Goal: Communication & Community: Answer question/provide support

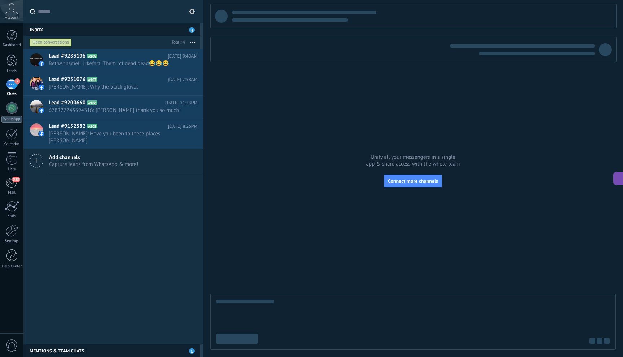
scroll to position [11, 0]
click at [132, 62] on span "BethAnnsmell Likefart: Them mf dead dead😂😂😂" at bounding box center [116, 63] width 135 height 7
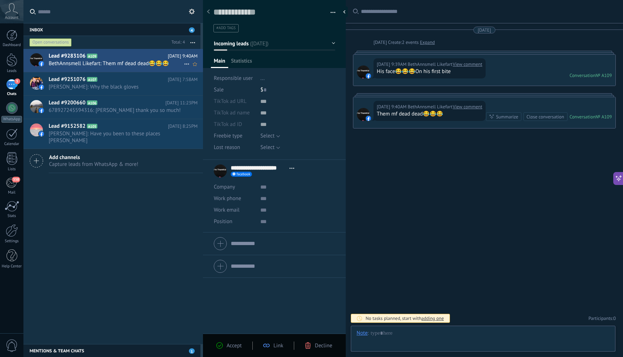
scroll to position [11, 0]
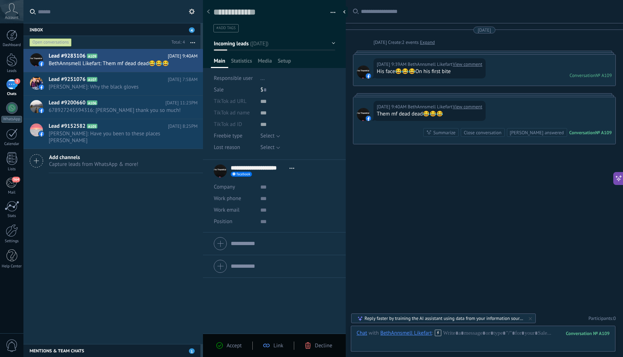
click at [472, 65] on link "View comment" at bounding box center [468, 64] width 30 height 7
click at [119, 102] on h2 "Lead #9200660 A106" at bounding box center [107, 102] width 117 height 7
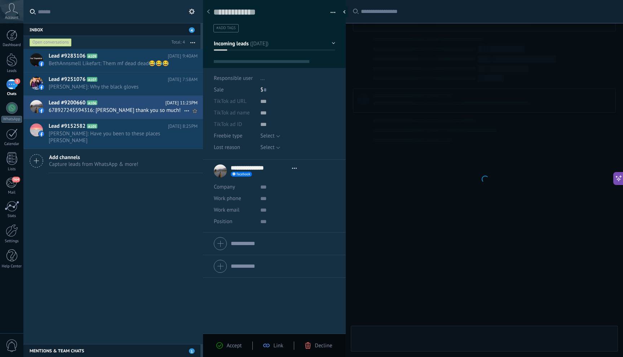
scroll to position [11, 0]
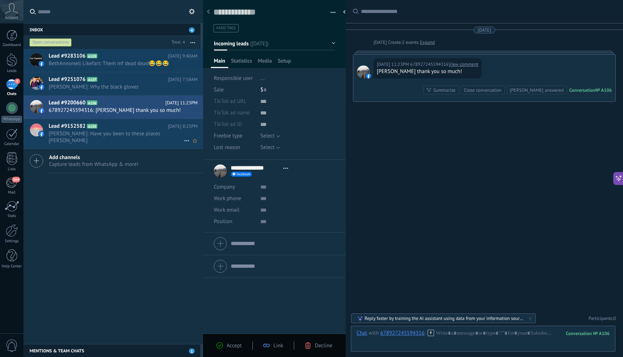
click at [129, 139] on span "[PERSON_NAME]: Have you been to these places [PERSON_NAME]" at bounding box center [116, 137] width 135 height 14
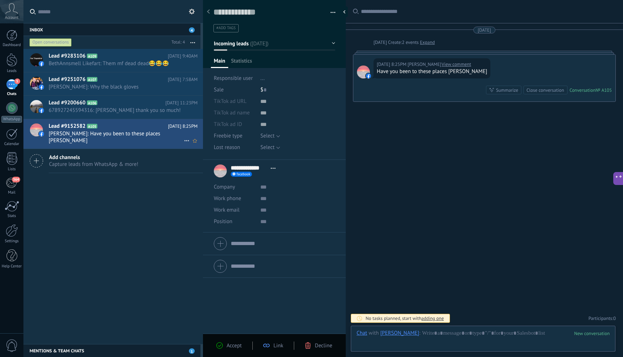
scroll to position [11, 0]
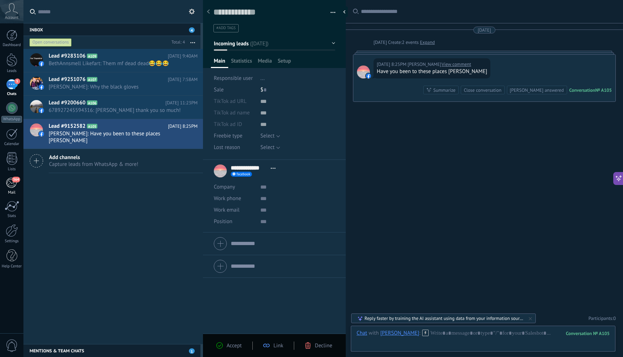
click at [12, 181] on span "364" at bounding box center [16, 180] width 8 height 6
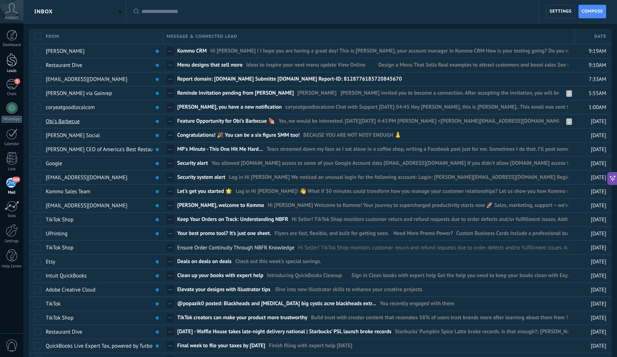
click at [8, 65] on div at bounding box center [11, 59] width 11 height 13
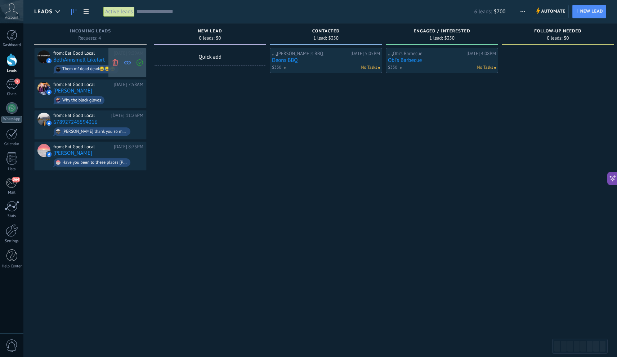
click at [119, 65] on span at bounding box center [115, 62] width 10 height 29
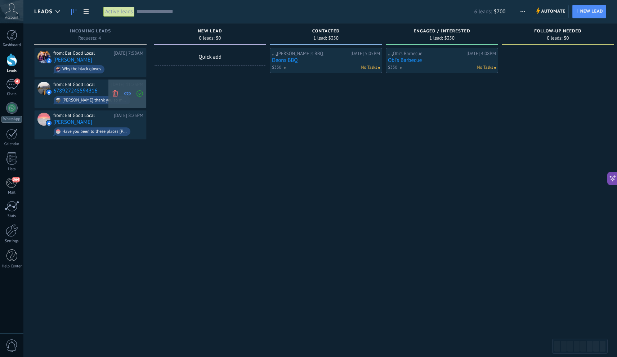
click at [118, 93] on icon at bounding box center [115, 93] width 6 height 6
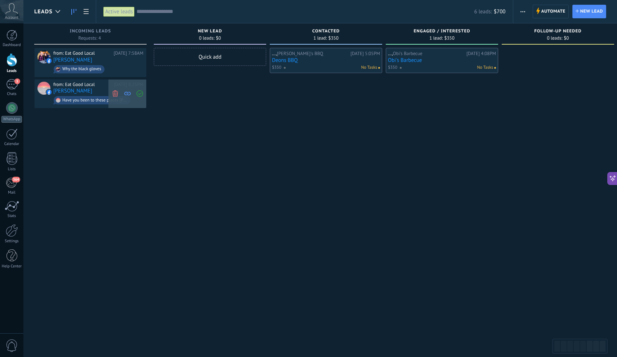
click at [117, 93] on use at bounding box center [114, 93] width 5 height 6
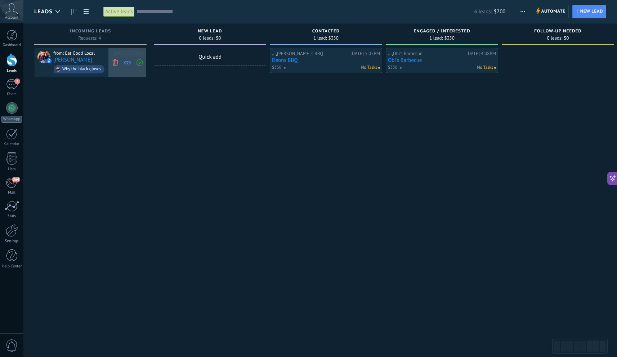
click at [112, 61] on icon at bounding box center [115, 62] width 6 height 6
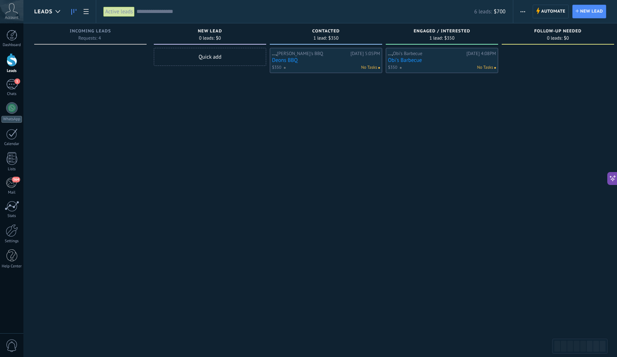
click at [417, 60] on link "Obi's Barbecue" at bounding box center [442, 60] width 108 height 6
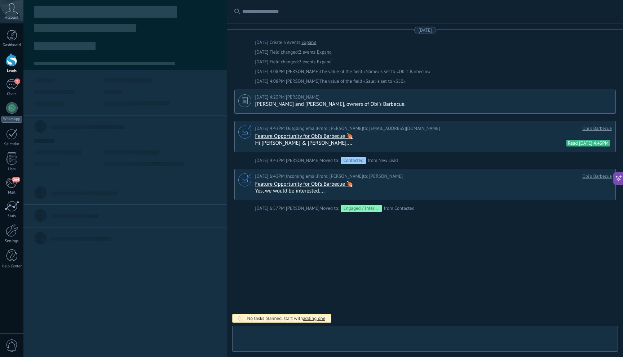
type textarea "**********"
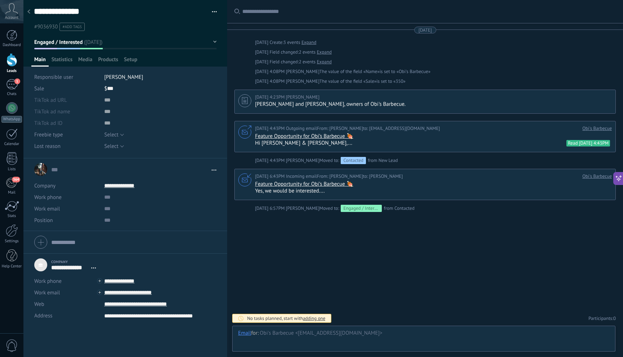
click at [298, 193] on div "Yes, we would be interested...." at bounding box center [432, 191] width 355 height 7
drag, startPoint x: 328, startPoint y: 191, endPoint x: 256, endPoint y: 193, distance: 71.4
click at [256, 193] on div "Yes, we would be interested...." at bounding box center [432, 191] width 355 height 7
copy div "es, we would be interested...."
click at [245, 331] on div "Email" at bounding box center [244, 333] width 13 height 7
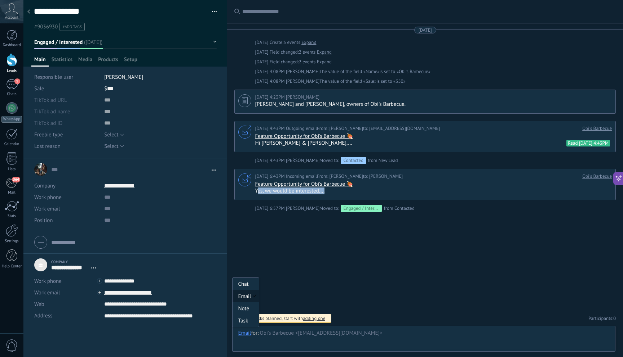
click at [252, 295] on div "Email" at bounding box center [245, 296] width 26 height 12
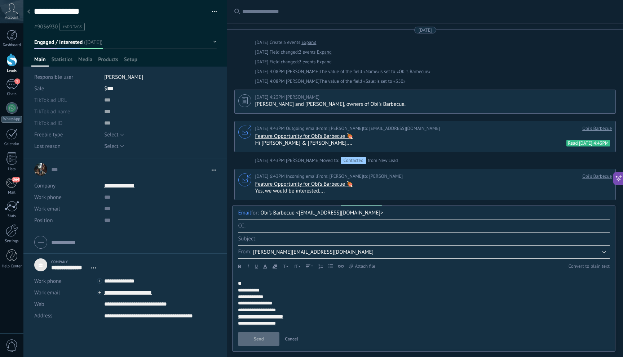
click at [344, 186] on link "Feature Opportunity for Obi’s Barbecue 🍖" at bounding box center [304, 184] width 98 height 7
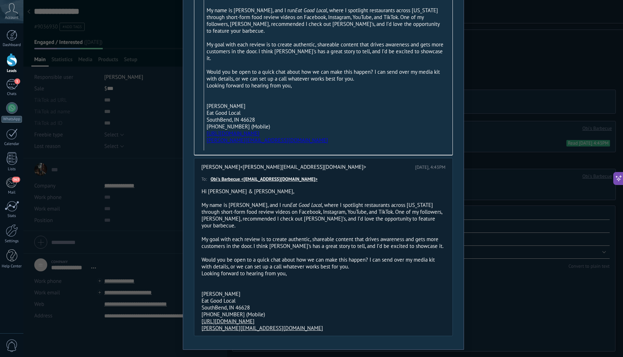
scroll to position [130, 0]
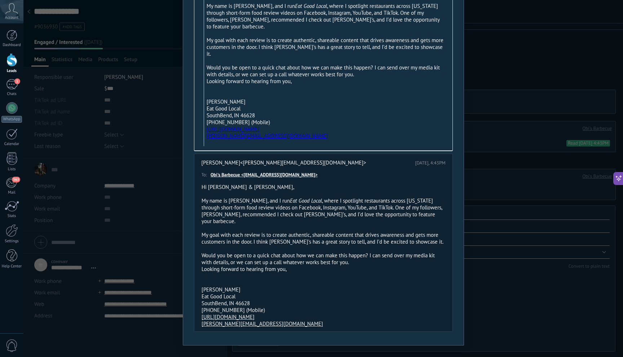
click at [350, 202] on div "My name is [PERSON_NAME], and I run Eat Good Local , where I spotlight restaura…" at bounding box center [323, 210] width 244 height 27
click at [325, 112] on div "SouthBend, IN 46628" at bounding box center [325, 115] width 239 height 7
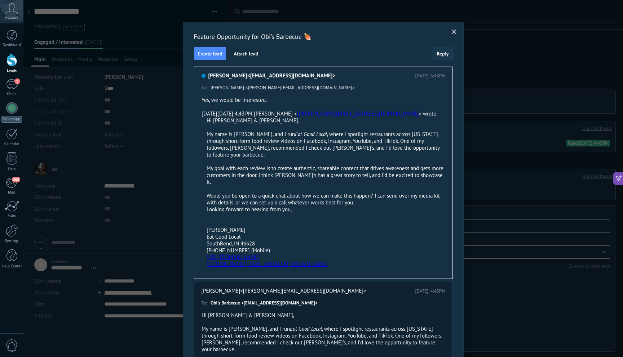
scroll to position [0, 0]
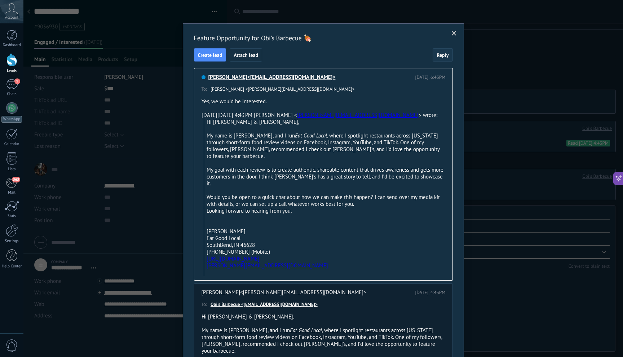
click at [443, 58] on span "Reply" at bounding box center [442, 55] width 12 height 5
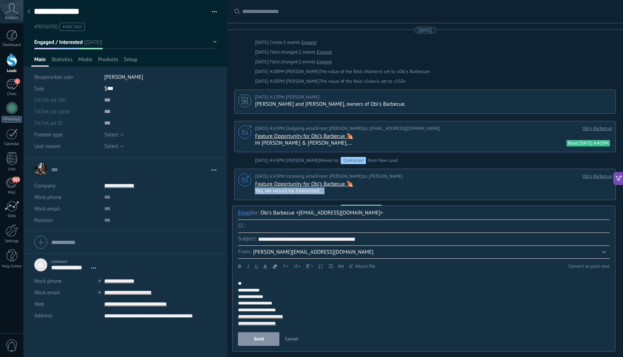
drag, startPoint x: 326, startPoint y: 195, endPoint x: 255, endPoint y: 195, distance: 70.3
click at [255, 195] on div "Yes, we would be interested...." at bounding box center [432, 191] width 355 height 7
copy div "Yes, we would be interested...."
click at [276, 282] on div "**" at bounding box center [424, 284] width 372 height 6
click at [251, 277] on div at bounding box center [424, 277] width 372 height 6
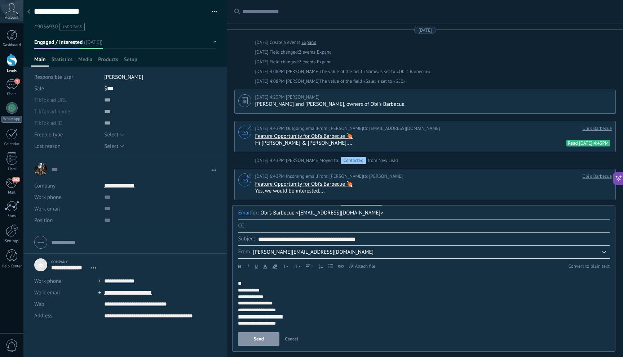
paste div
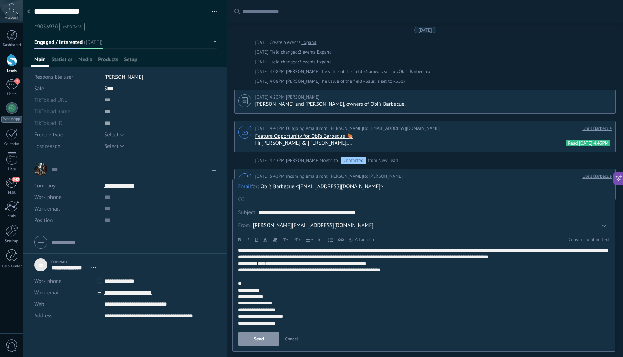
click at [255, 342] on span "Send" at bounding box center [259, 339] width 10 height 5
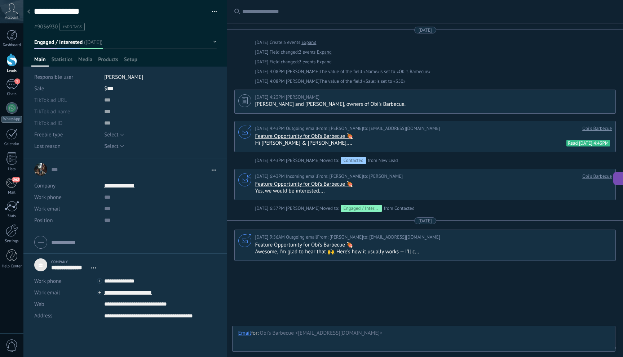
scroll to position [31, 0]
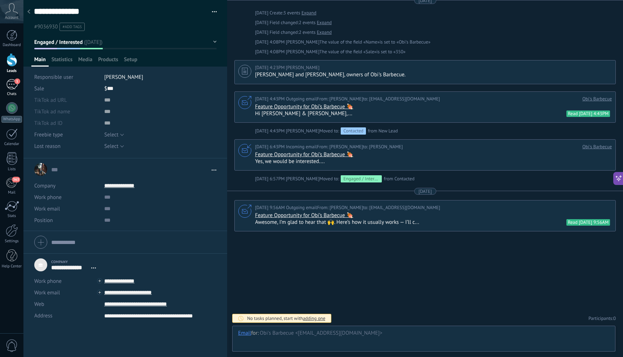
click at [9, 86] on div "1" at bounding box center [12, 84] width 12 height 10
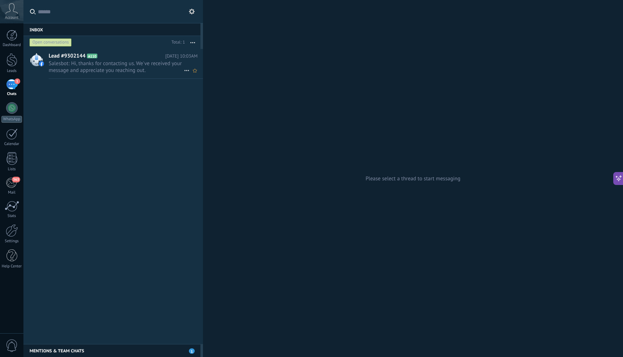
click at [147, 73] on span "Salesbot: Hi, thanks for contacting us. We've received your message and appreci…" at bounding box center [116, 67] width 135 height 14
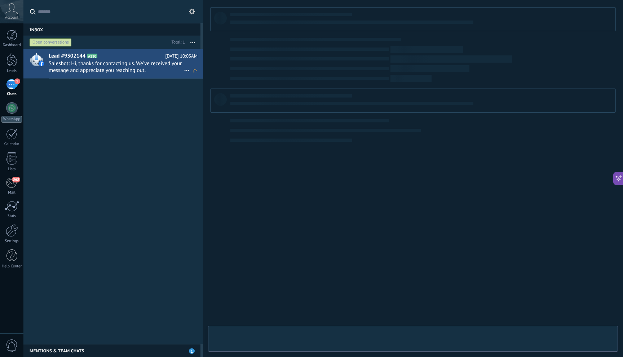
type textarea "**********"
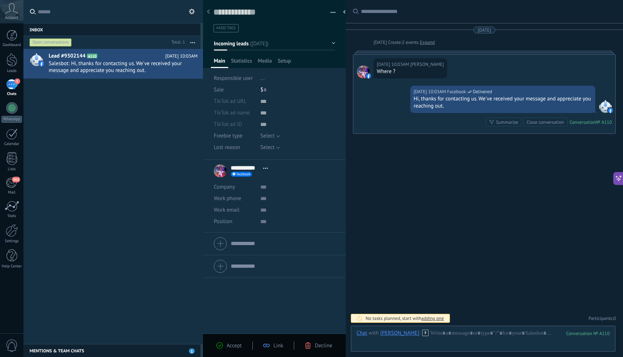
click at [547, 122] on div "Close conversation" at bounding box center [544, 122] width 37 height 7
